Goal: Information Seeking & Learning: Learn about a topic

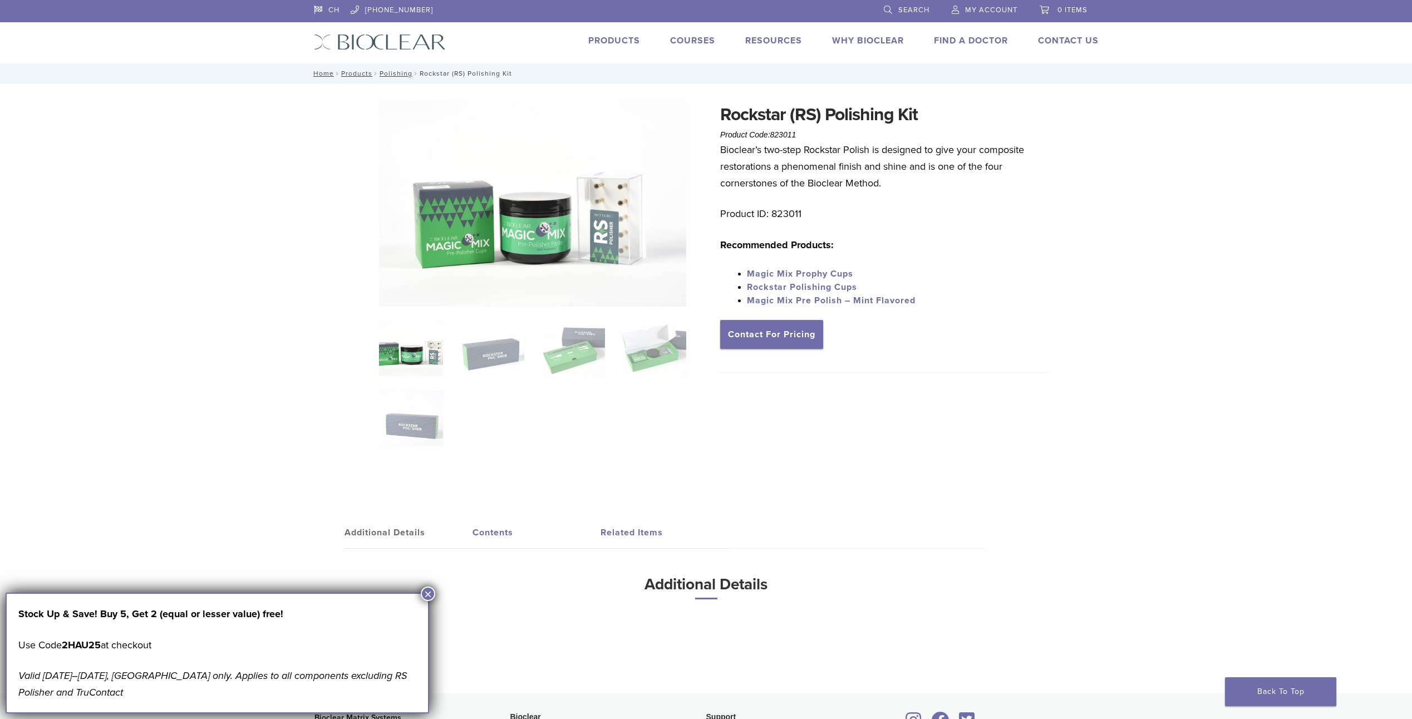
scroll to position [240, 0]
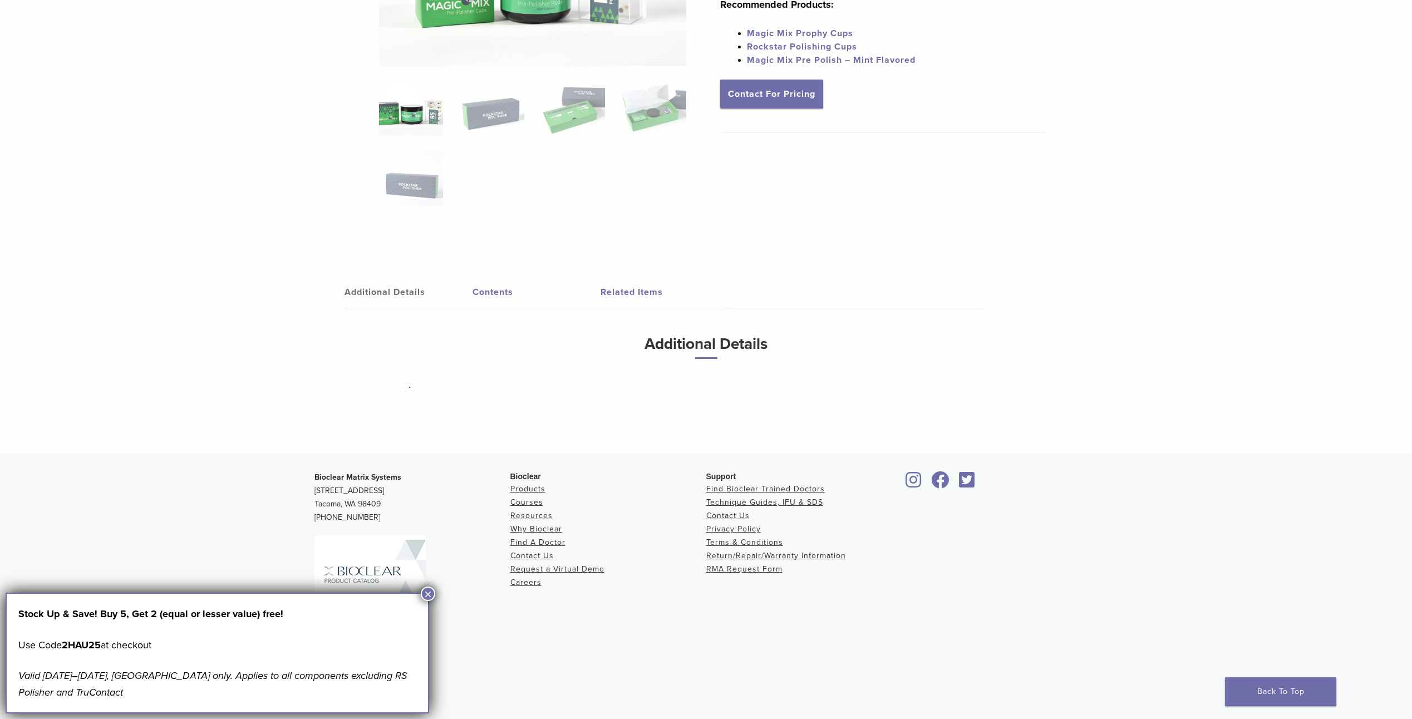
click at [425, 590] on button "×" at bounding box center [428, 594] width 14 height 14
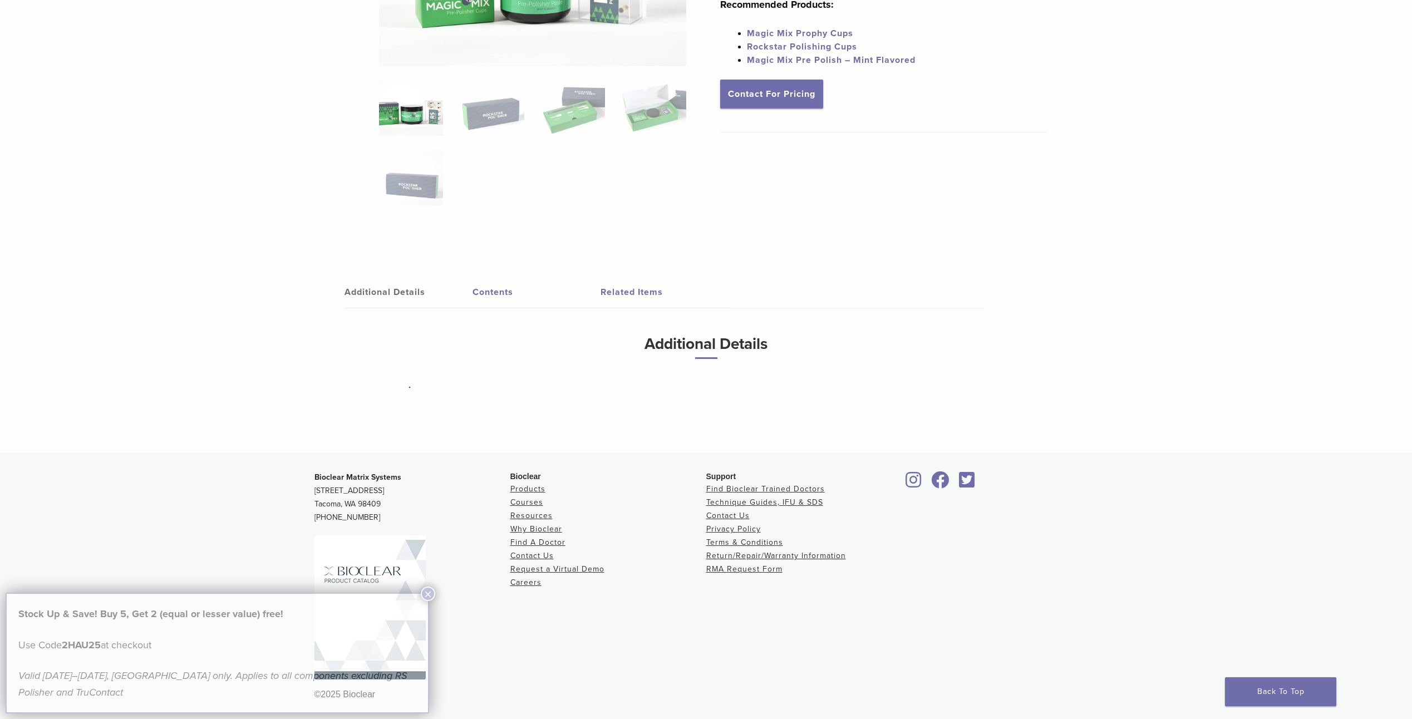
scroll to position [84, 0]
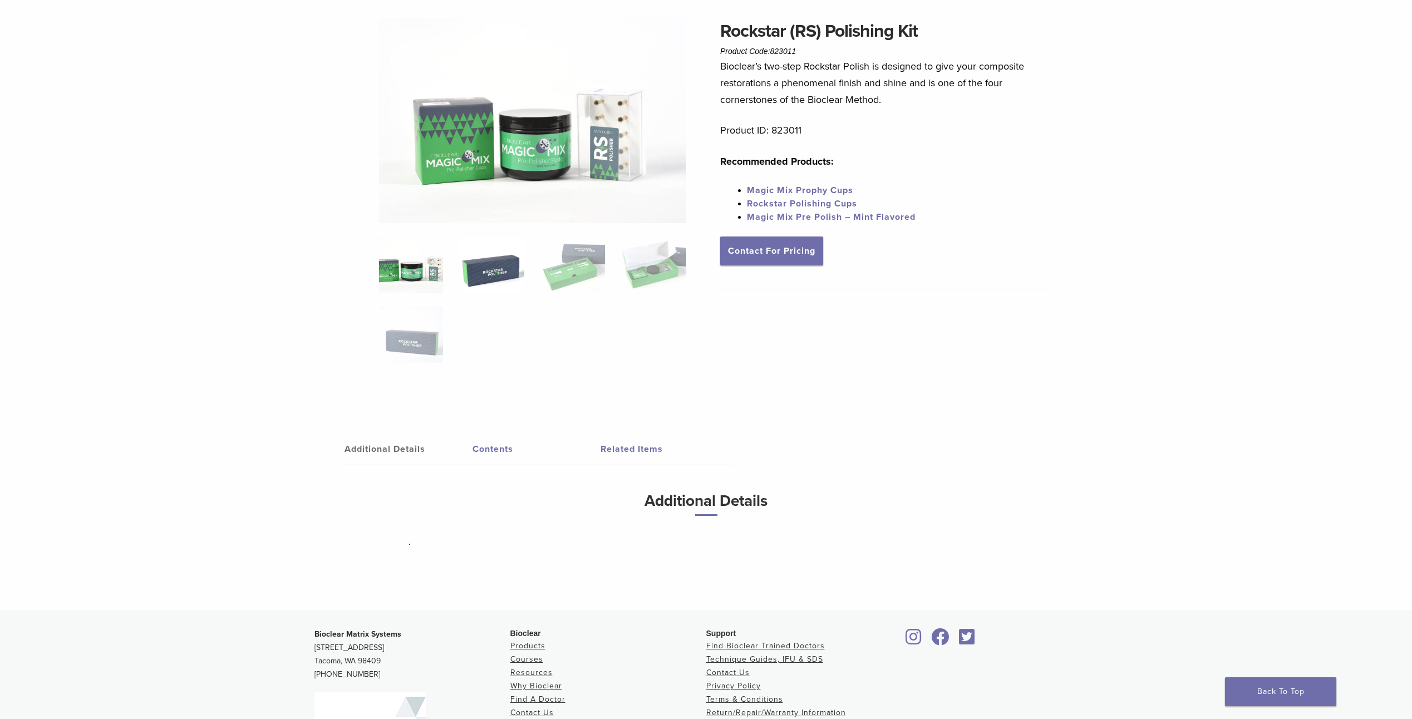
click at [490, 273] on img at bounding box center [492, 265] width 64 height 56
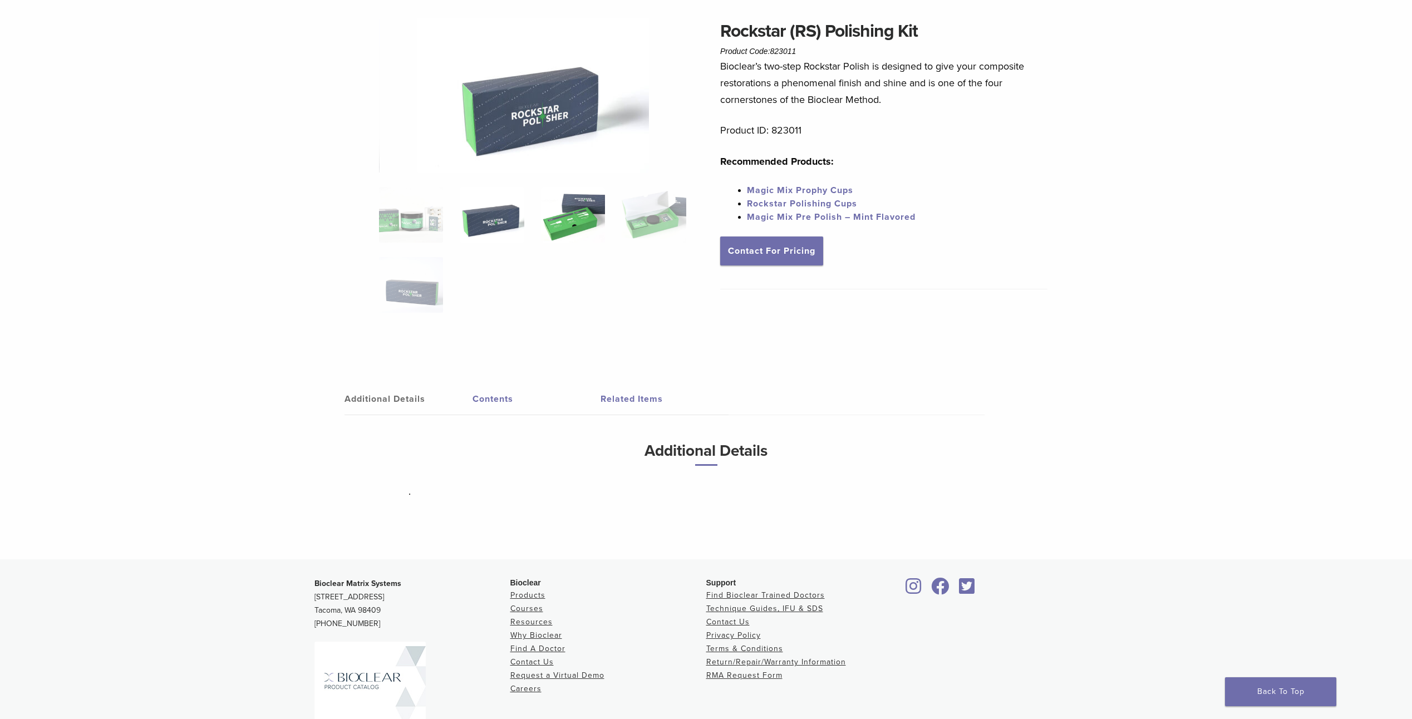
click at [582, 222] on img at bounding box center [573, 215] width 64 height 56
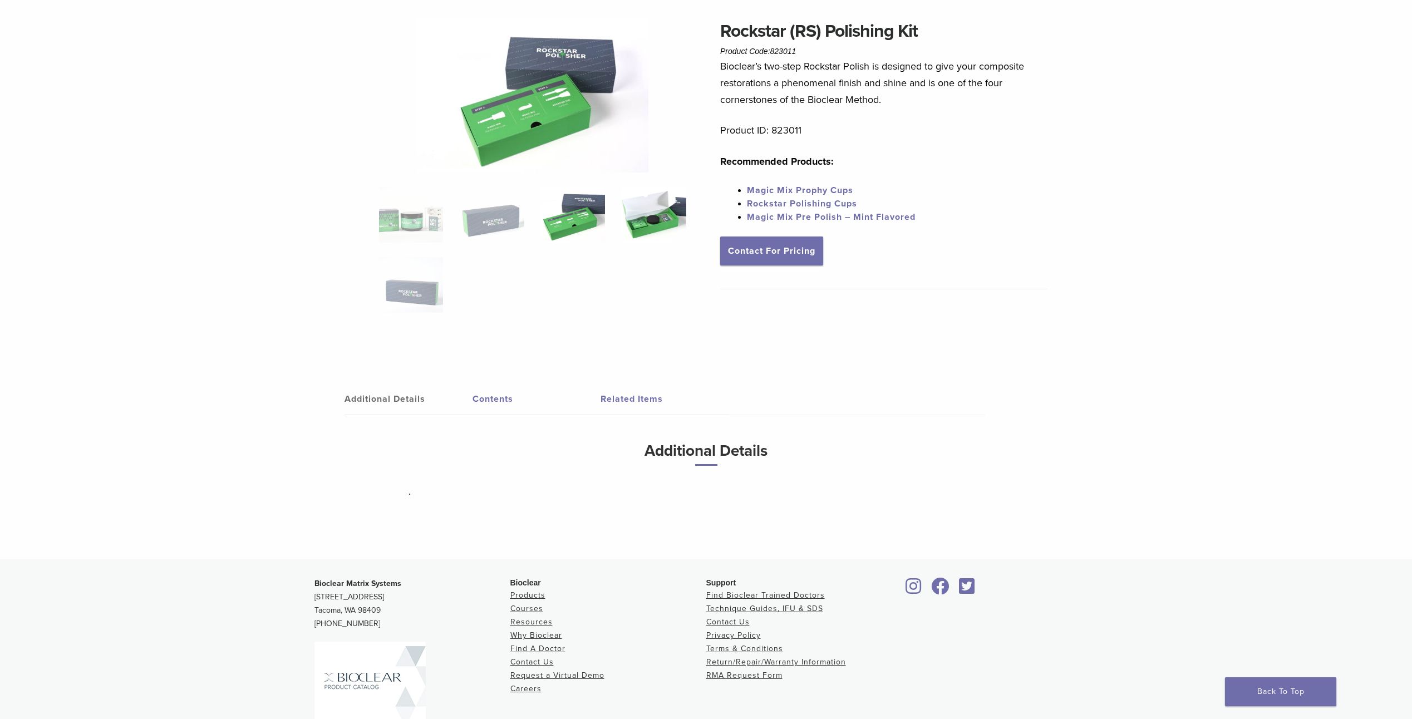
click at [656, 213] on img at bounding box center [654, 215] width 64 height 56
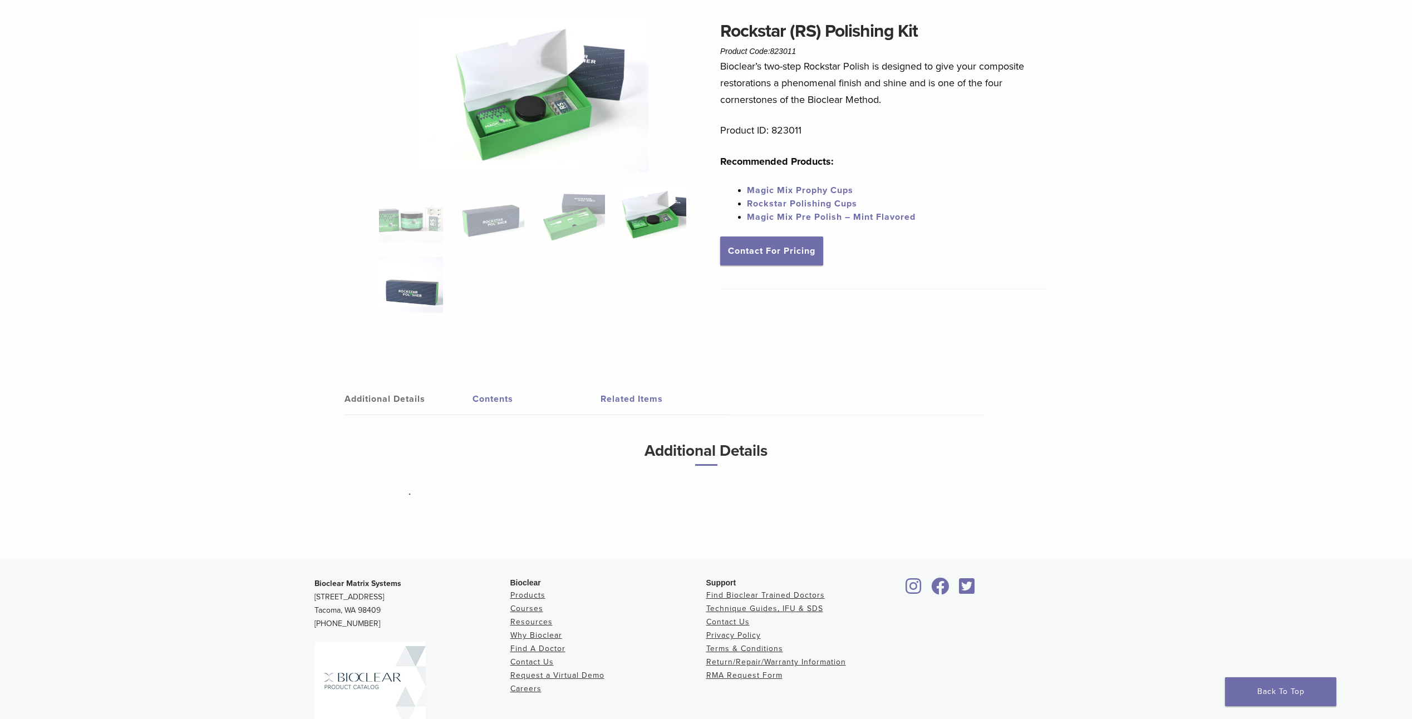
click at [413, 295] on img at bounding box center [411, 285] width 64 height 56
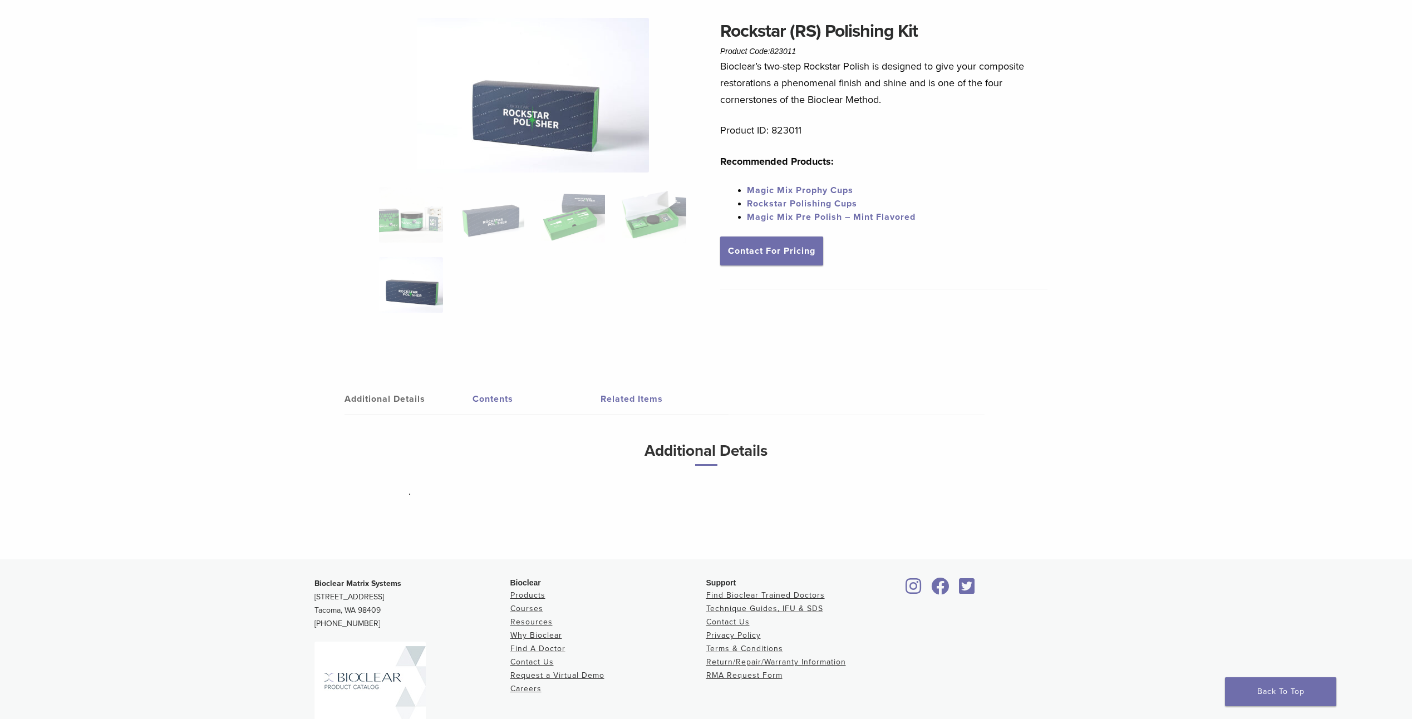
click at [499, 396] on link "Contents" at bounding box center [537, 399] width 128 height 31
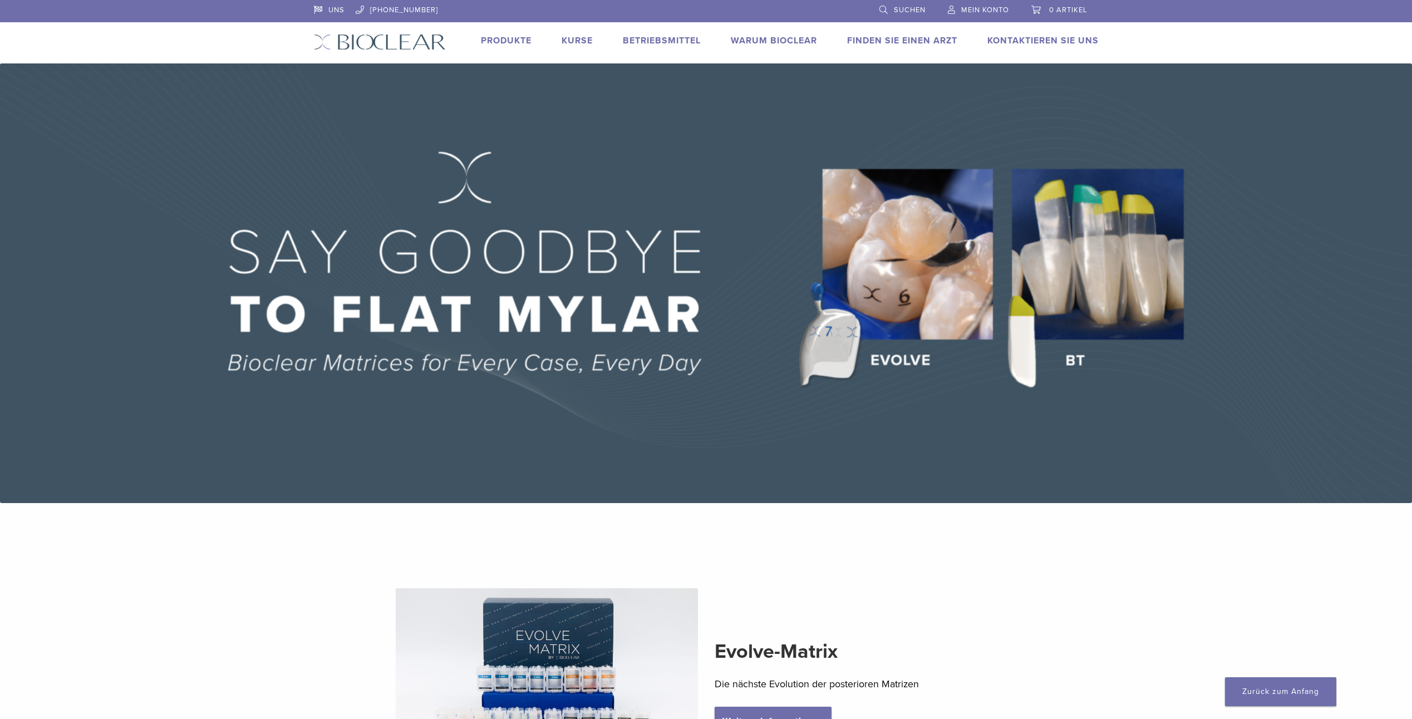
click at [481, 38] on link "Produkte" at bounding box center [506, 40] width 51 height 11
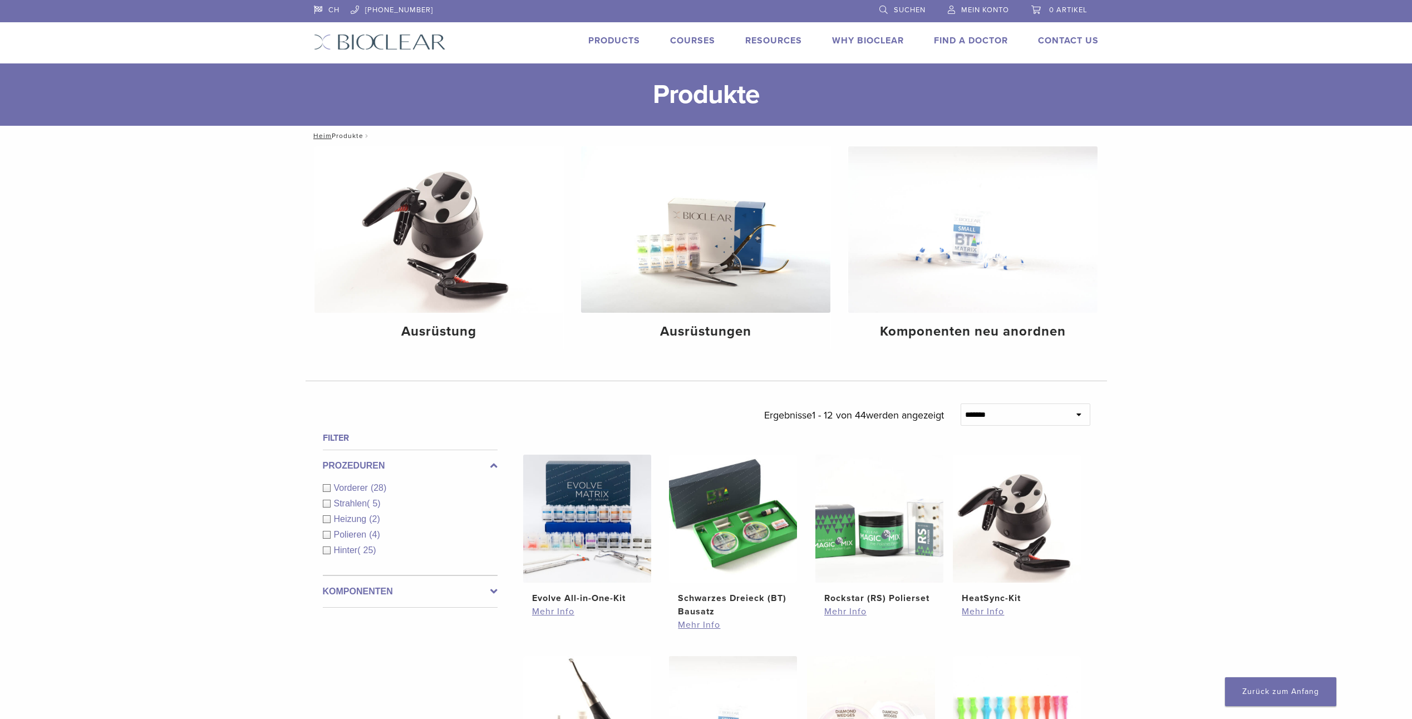
scroll to position [278, 0]
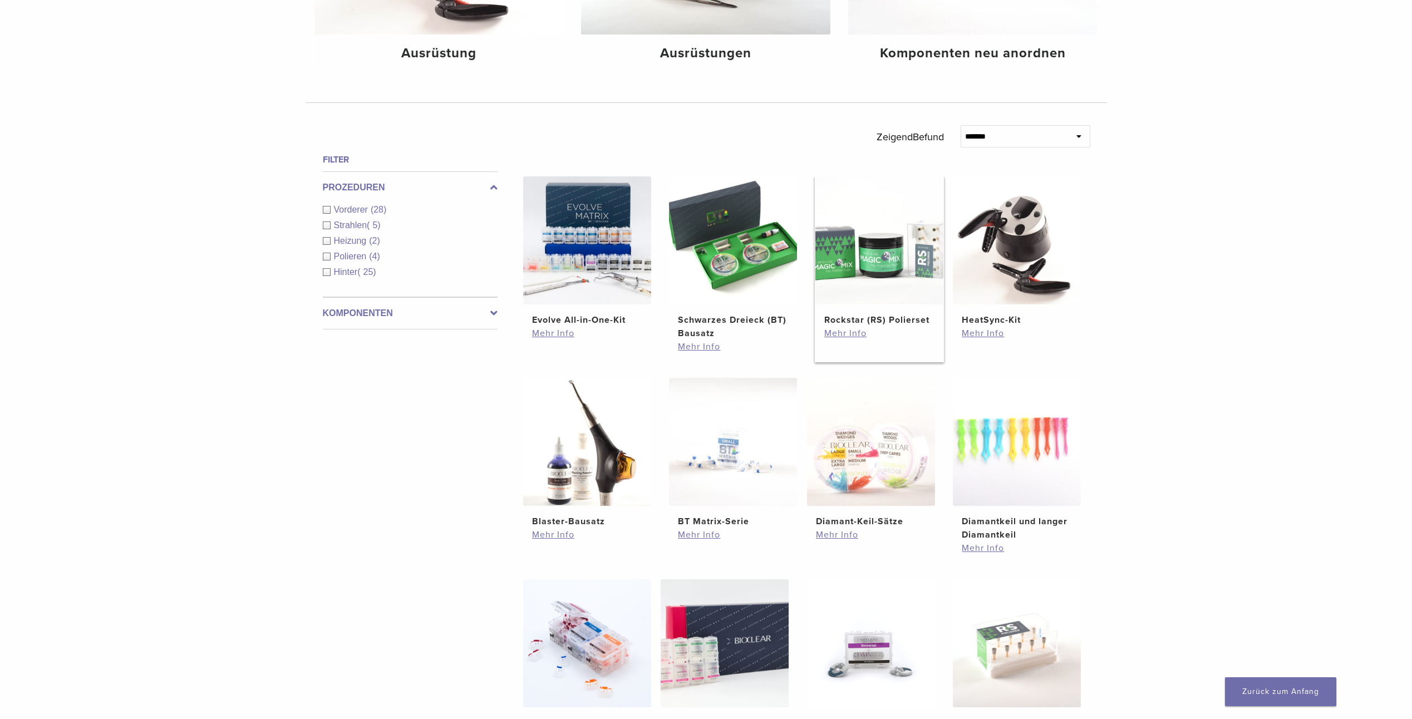
click at [882, 289] on img at bounding box center [880, 240] width 128 height 128
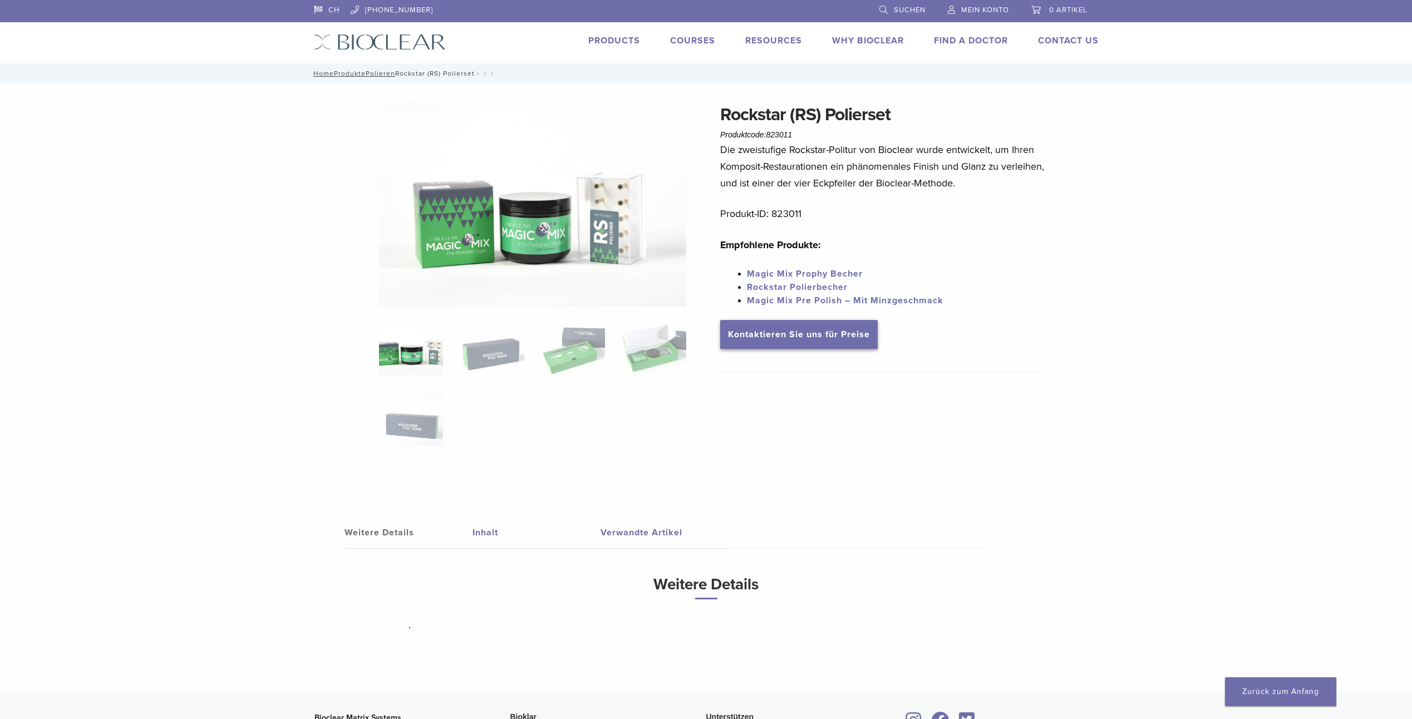
click at [783, 336] on link "Kontaktieren Sie uns für Preise" at bounding box center [799, 334] width 158 height 29
click at [479, 531] on link "Inhalt" at bounding box center [537, 532] width 128 height 31
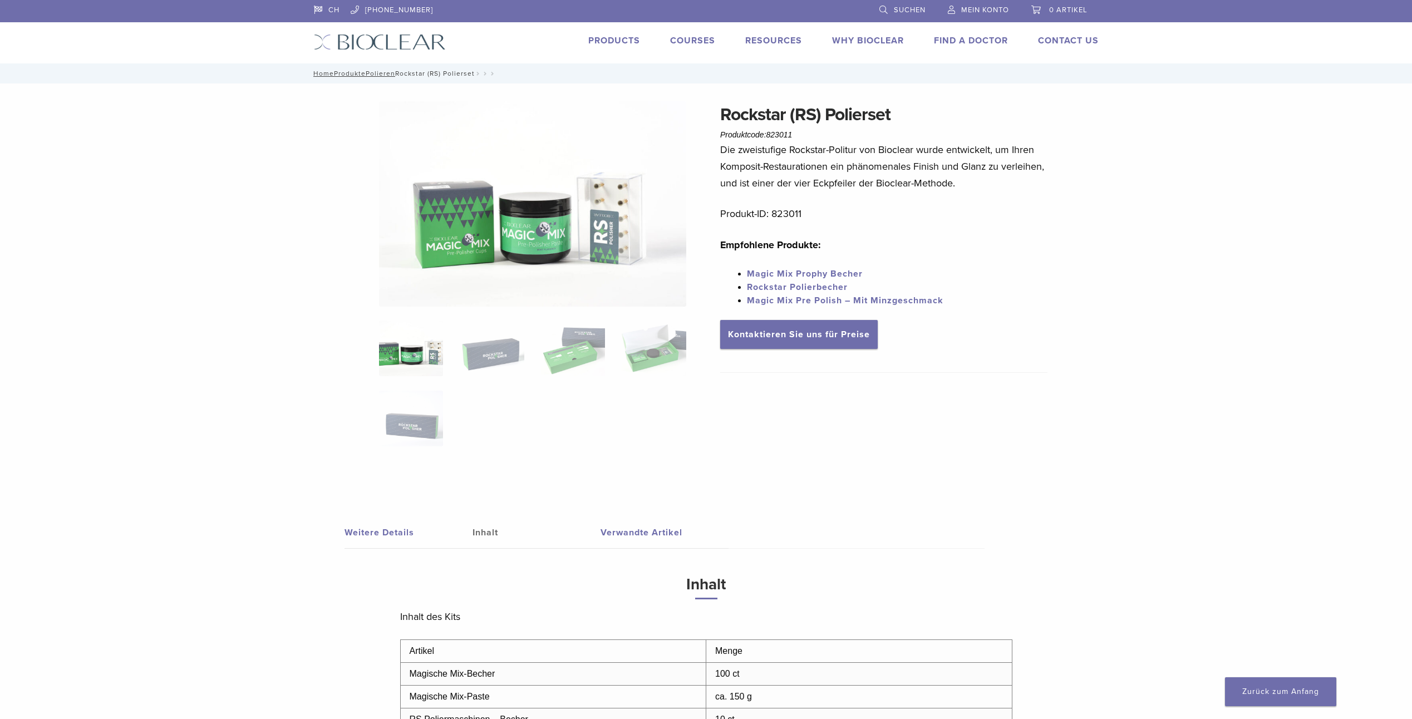
scroll to position [223, 0]
